Goal: Contribute content

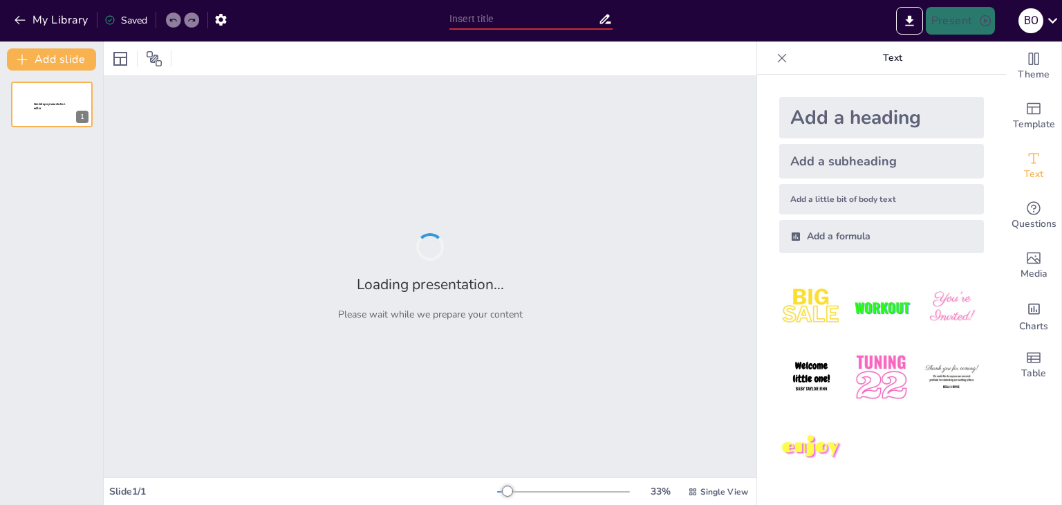
type input "Психологічні аспекти правової поведінки: Основи та поняття"
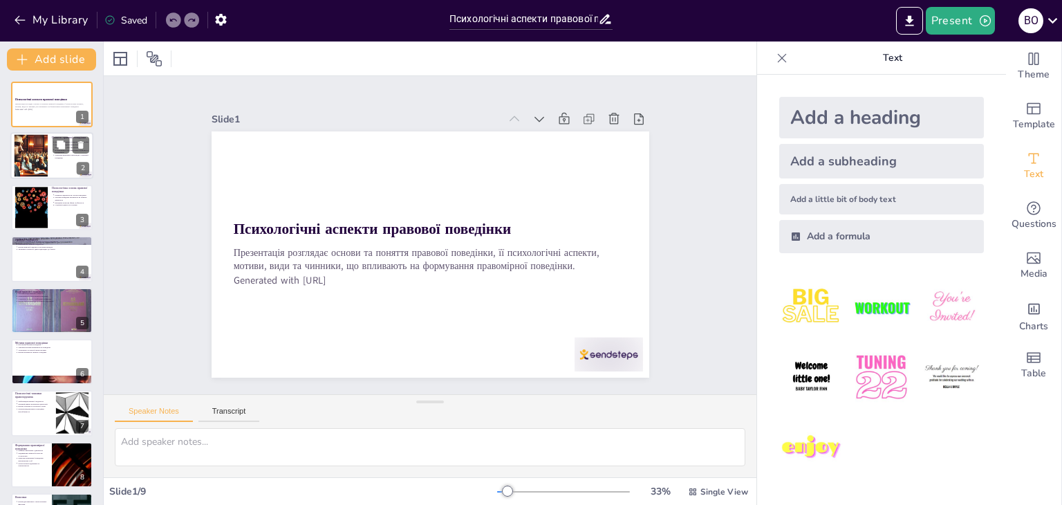
click at [44, 159] on div at bounding box center [31, 156] width 74 height 42
type textarea "Loremip dolorsita consectetura elitseddo eiusm tempo, in utlaboreet doloremagn …"
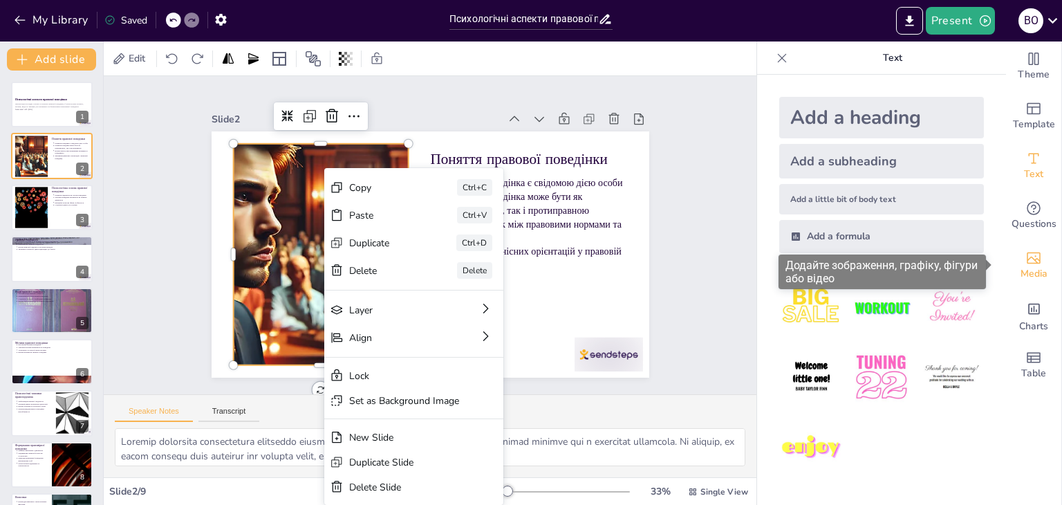
click at [1025, 256] on icon "Add images, graphics, shapes or video" at bounding box center [1033, 258] width 17 height 17
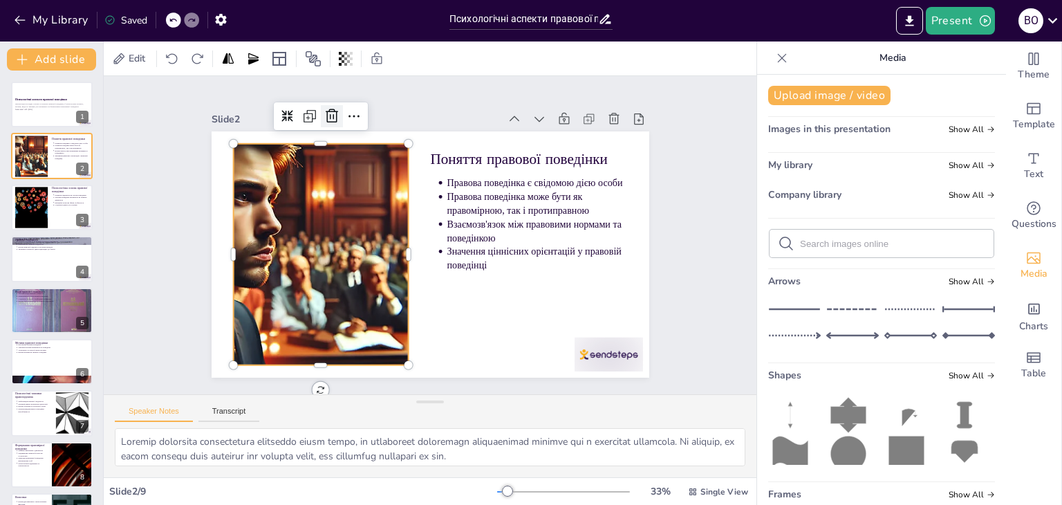
click at [348, 108] on icon at bounding box center [357, 97] width 19 height 19
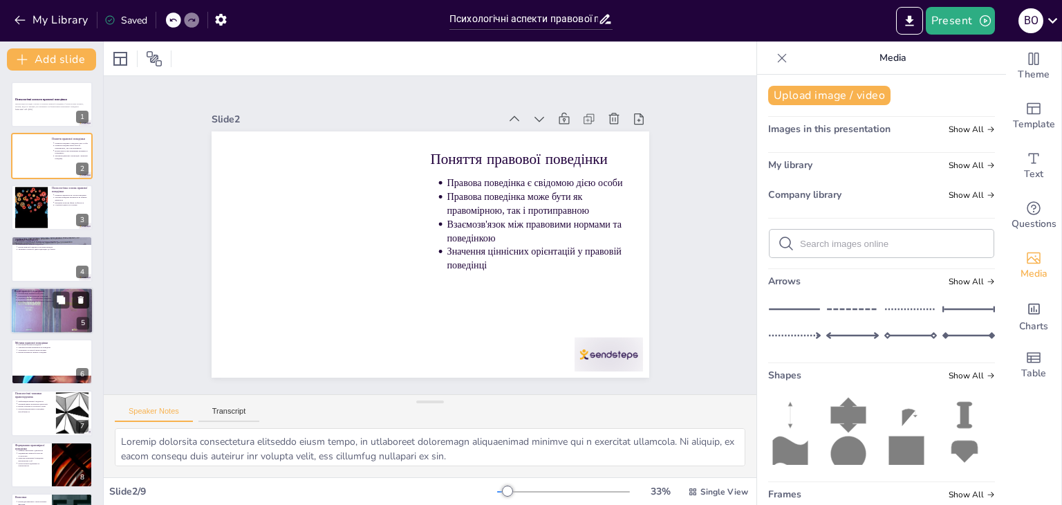
click at [77, 297] on icon at bounding box center [81, 299] width 10 height 10
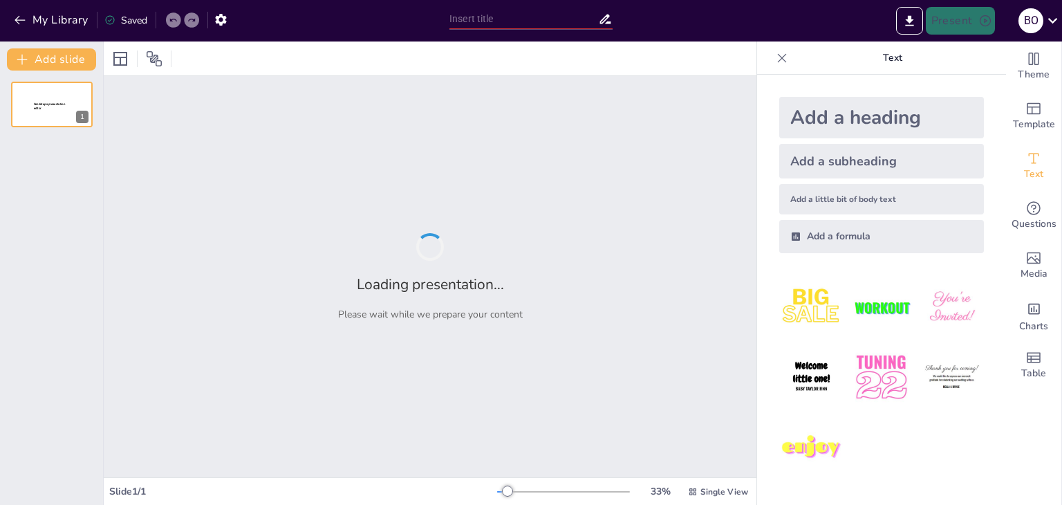
type input "Психологічні аспекти правової поведінки: Основи та поняття"
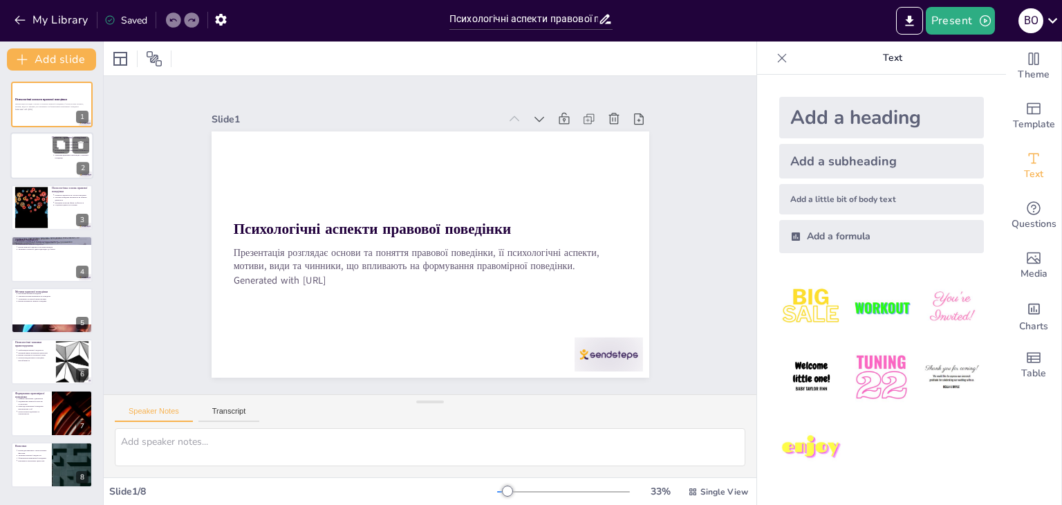
click at [26, 158] on div at bounding box center [51, 156] width 83 height 47
type textarea "Loremip dolorsita consectetura elitseddo eiusm tempo, in utlaboreet doloremagn …"
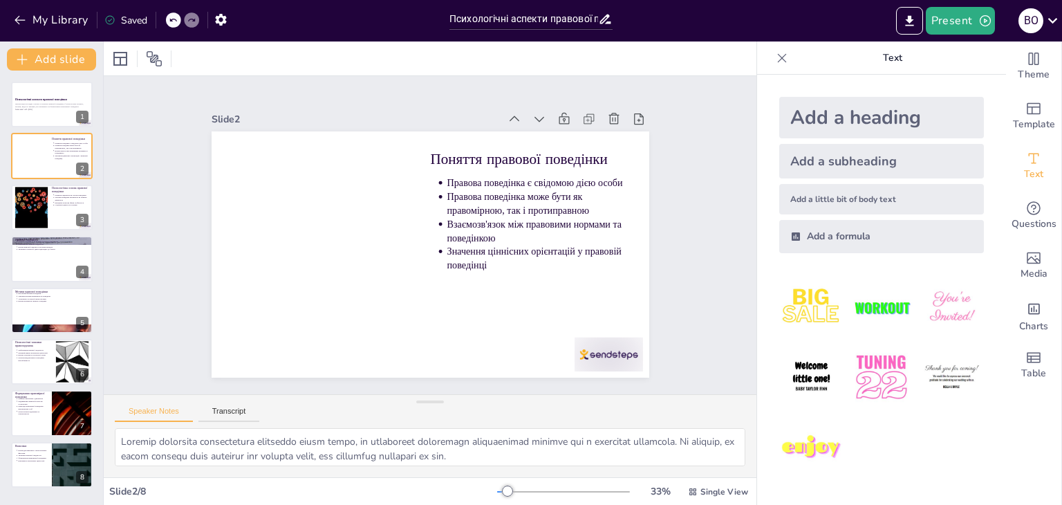
click at [167, 21] on div at bounding box center [173, 19] width 15 height 15
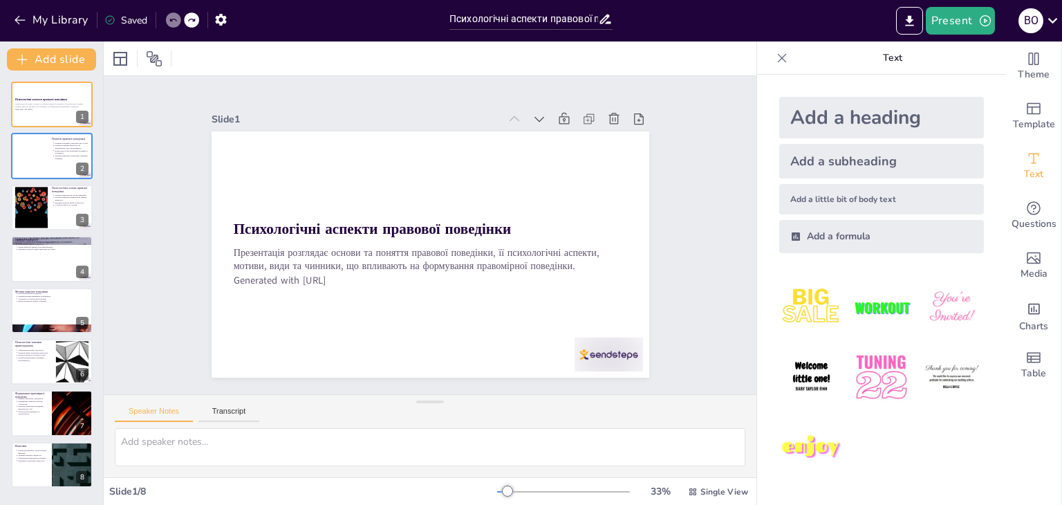
click at [168, 21] on div at bounding box center [173, 19] width 15 height 15
click at [59, 261] on div at bounding box center [51, 258] width 83 height 47
type textarea "Правова свідомість є формою суспільної свідомості, що визначає, як суспільство …"
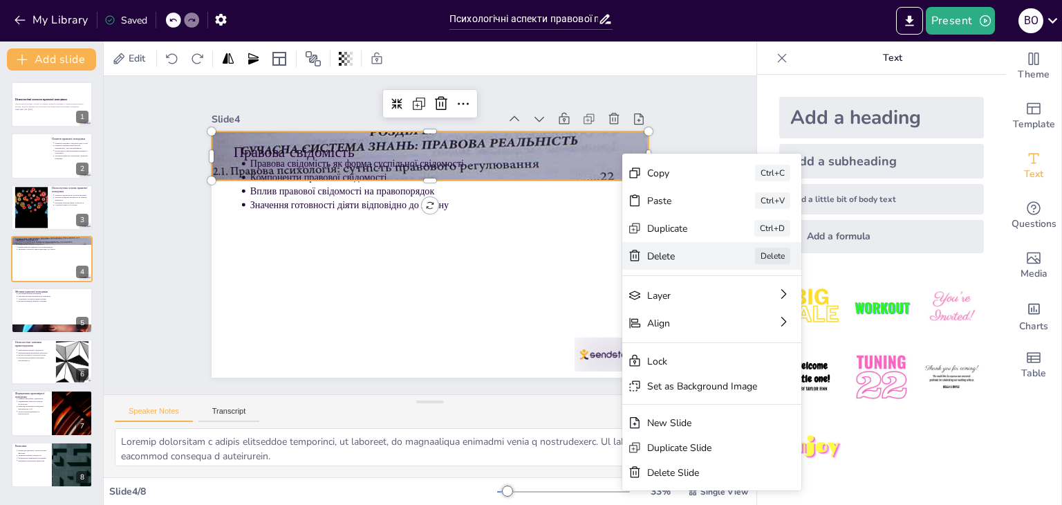
click at [695, 455] on div "Delete Delete" at bounding box center [715, 511] width 169 height 113
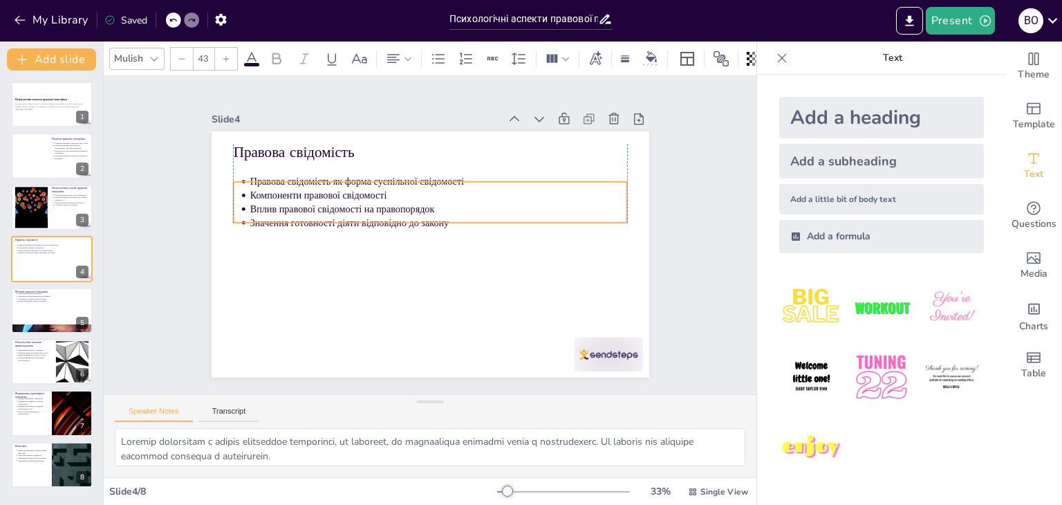
drag, startPoint x: 353, startPoint y: 165, endPoint x: 357, endPoint y: 183, distance: 18.3
click at [357, 183] on p "Компоненти правової свідомості" at bounding box center [459, 207] width 313 height 233
click at [355, 216] on p "Значення готовності діяти відповідно до закону" at bounding box center [435, 249] width 233 height 313
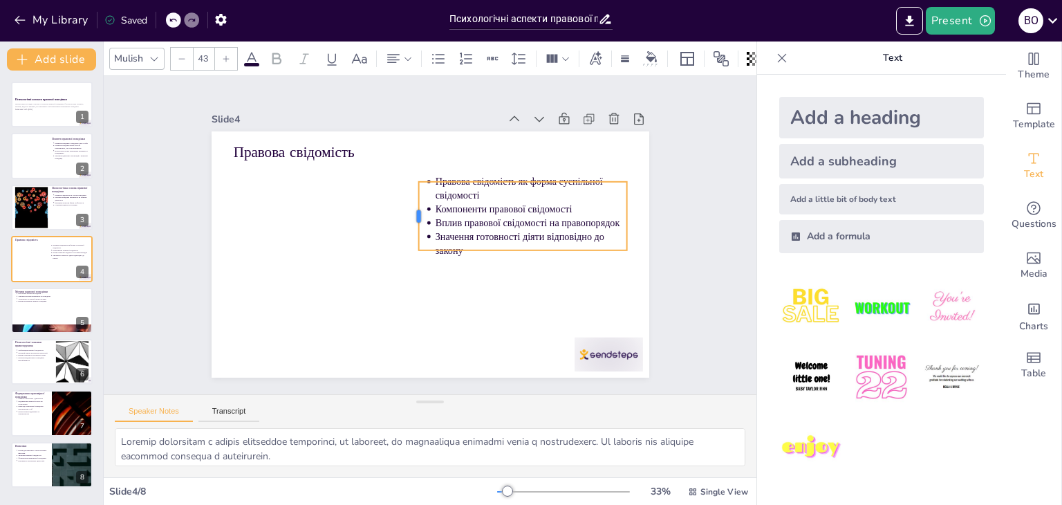
drag, startPoint x: 221, startPoint y: 197, endPoint x: 406, endPoint y: 216, distance: 185.6
click at [406, 216] on div at bounding box center [427, 209] width 49 height 62
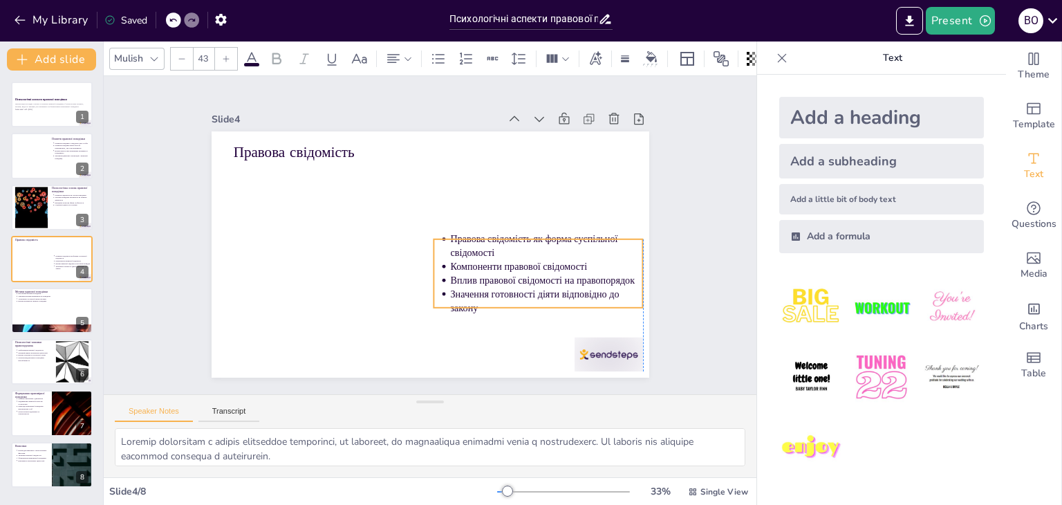
drag, startPoint x: 490, startPoint y: 209, endPoint x: 505, endPoint y: 266, distance: 59.2
click at [440, 203] on p "Компоненти правової свідомості" at bounding box center [364, 133] width 152 height 139
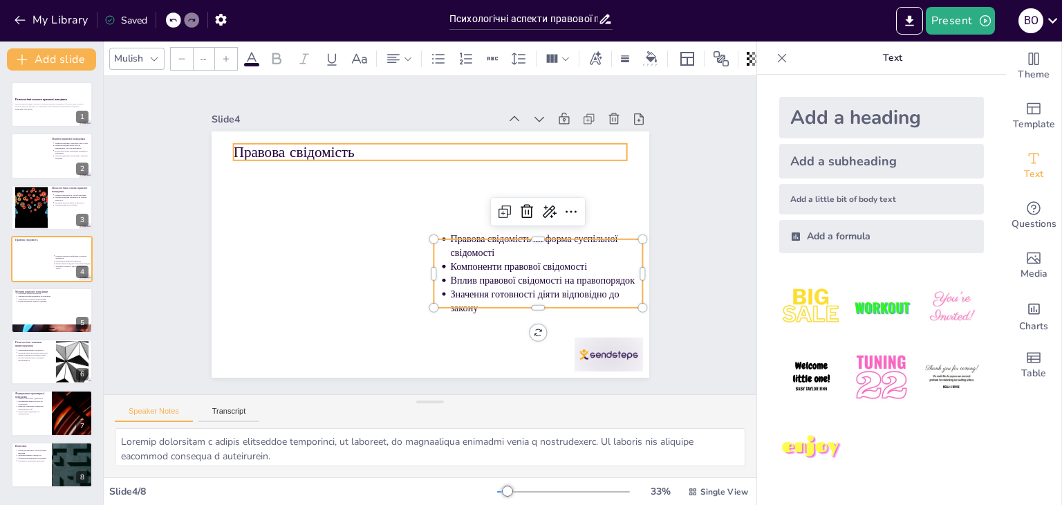
type input "64"
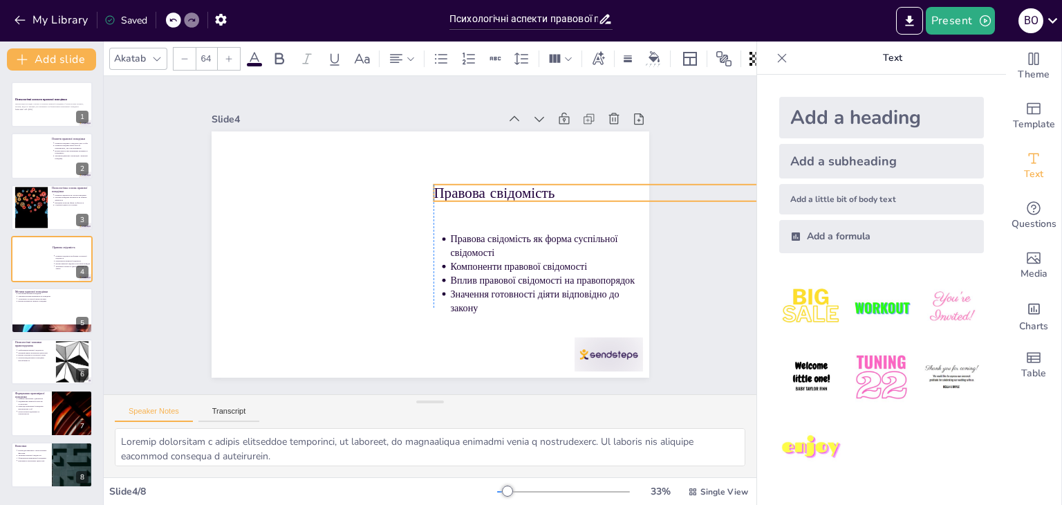
drag, startPoint x: 285, startPoint y: 145, endPoint x: 491, endPoint y: 186, distance: 209.3
click at [491, 203] on p "Правова свідомість" at bounding box center [595, 356] width 279 height 306
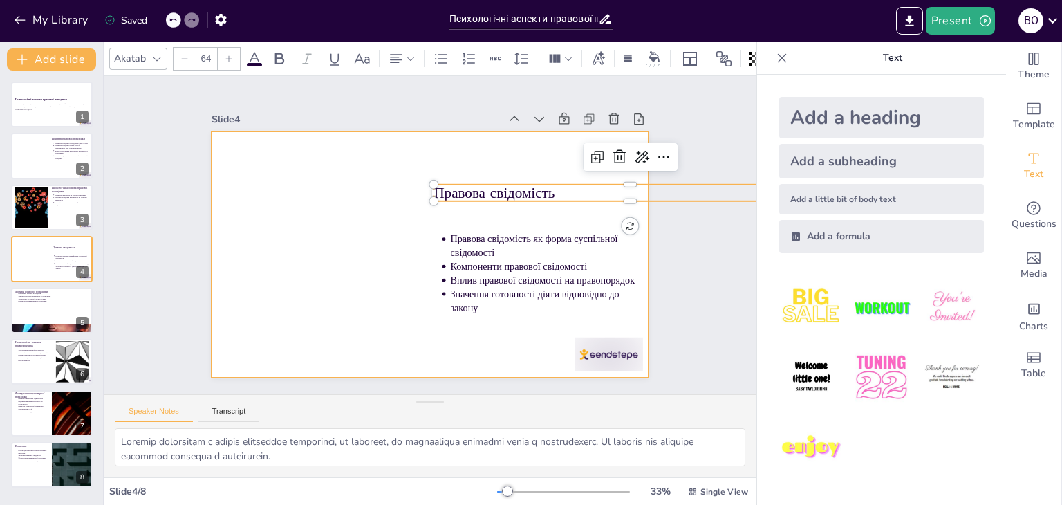
click at [310, 303] on div at bounding box center [411, 238] width 332 height 479
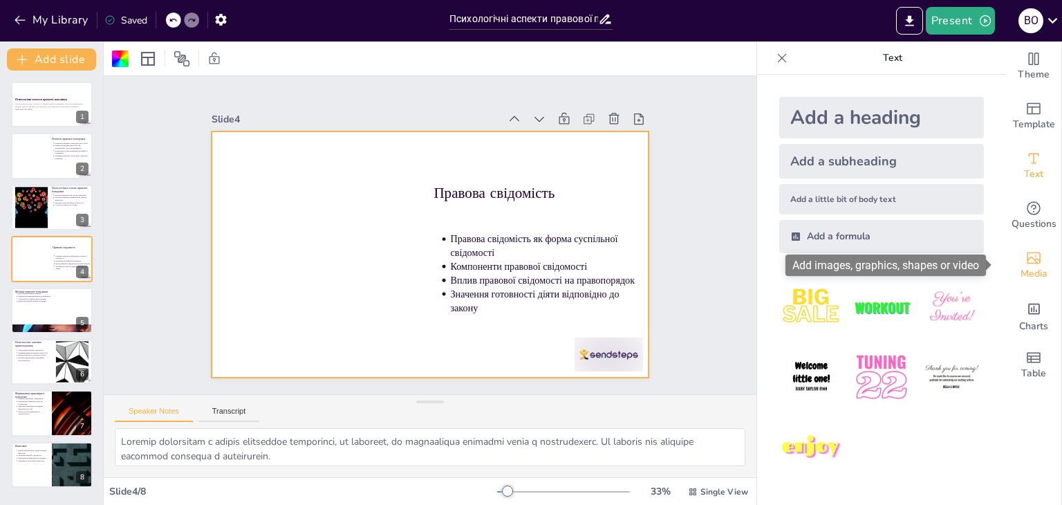
click at [1040, 254] on div "Media" at bounding box center [1033, 266] width 55 height 50
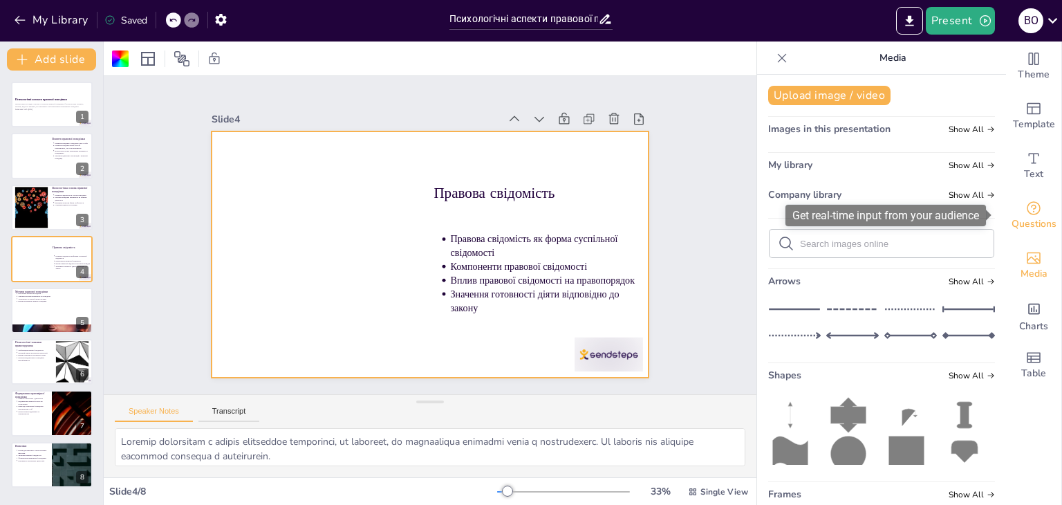
click at [1046, 203] on div "Questions" at bounding box center [1033, 216] width 55 height 50
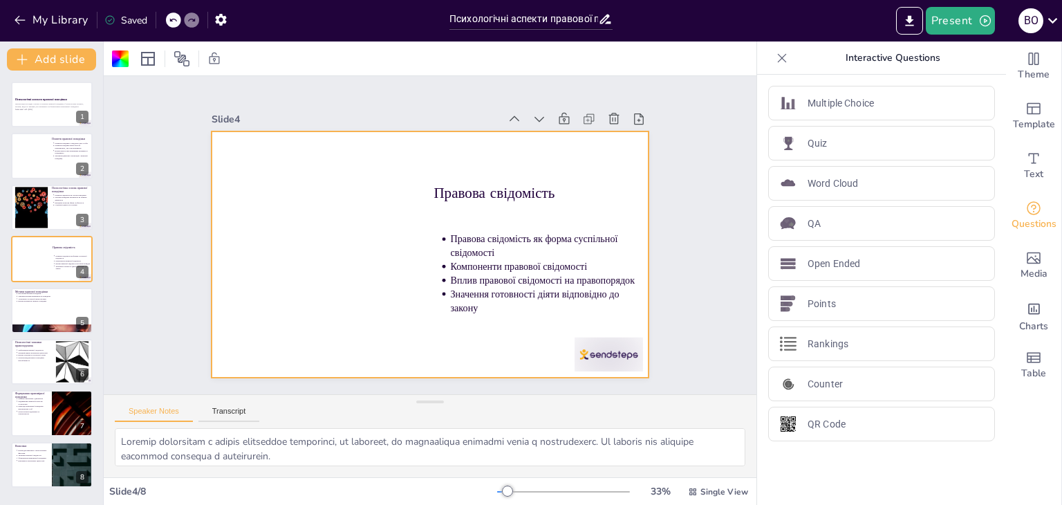
click at [1061, 171] on div "Theme Template Text Questions Media Charts Table" at bounding box center [1034, 272] width 56 height 463
